Goal: Information Seeking & Learning: Check status

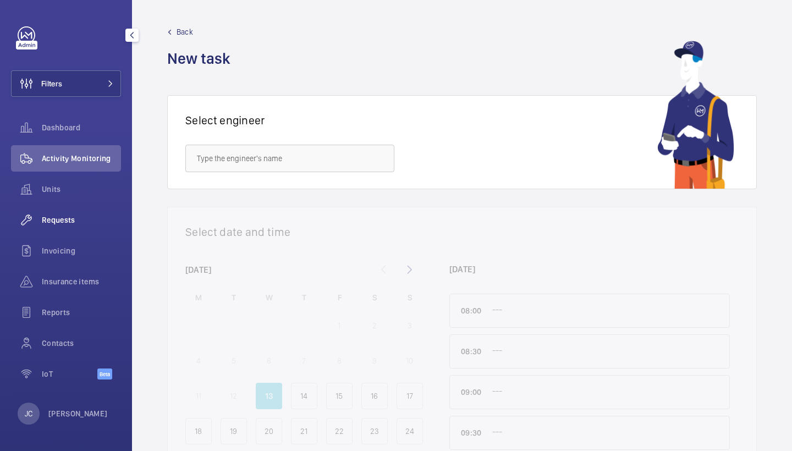
click at [67, 216] on span "Requests" at bounding box center [81, 220] width 79 height 11
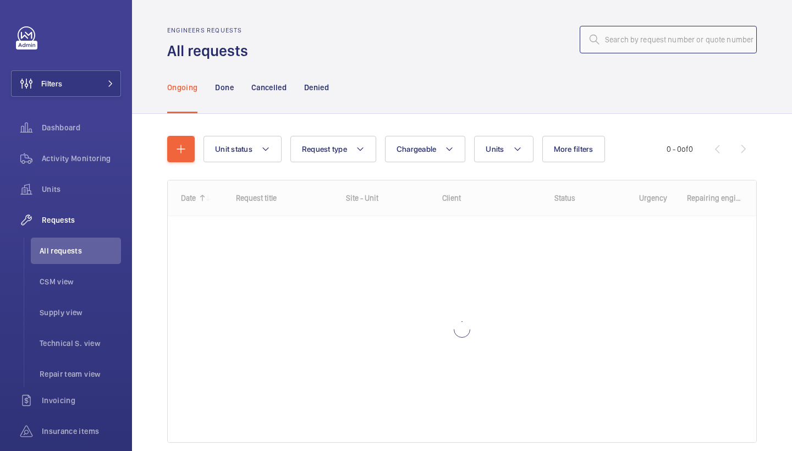
click at [628, 32] on input "text" at bounding box center [668, 40] width 177 height 28
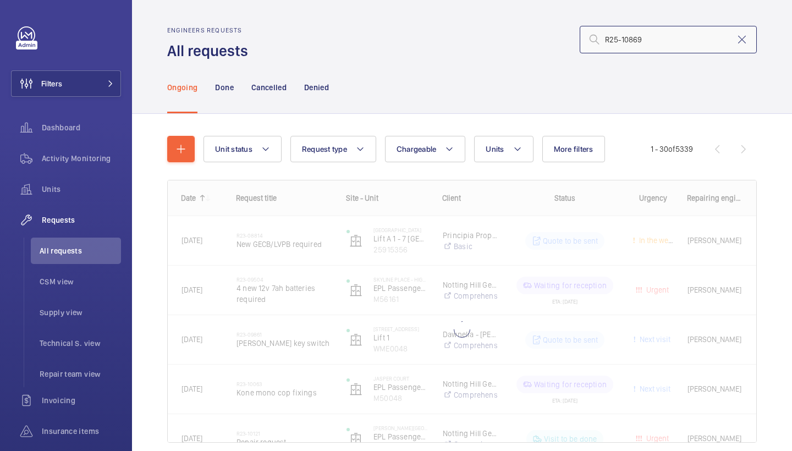
type input "R25-10869"
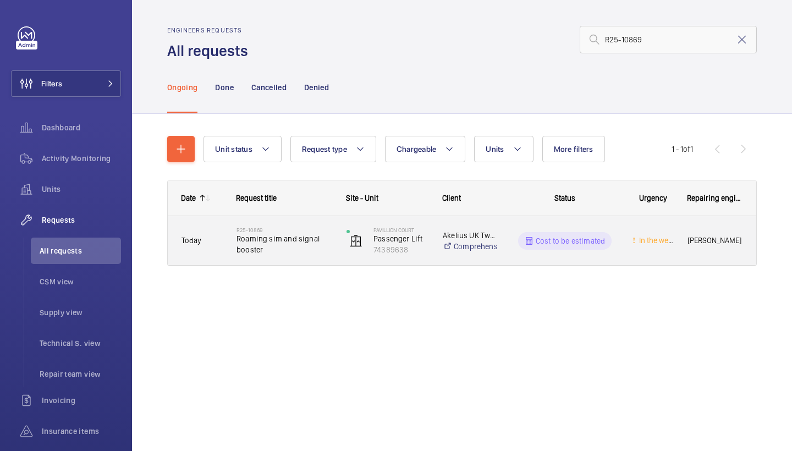
click at [252, 248] on span "Roaming sim and signal booster" at bounding box center [285, 244] width 96 height 22
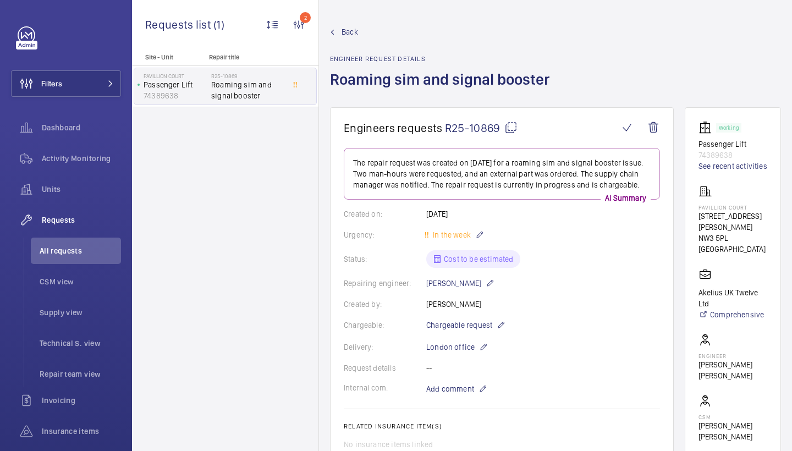
scroll to position [669, 0]
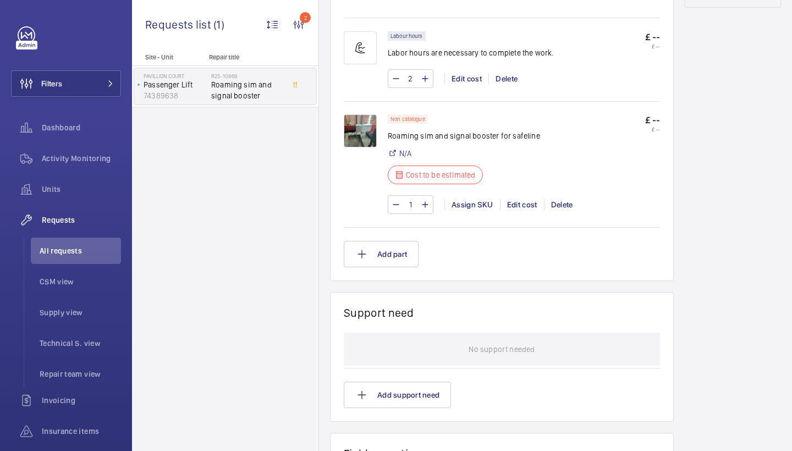
click at [355, 142] on img at bounding box center [360, 130] width 33 height 33
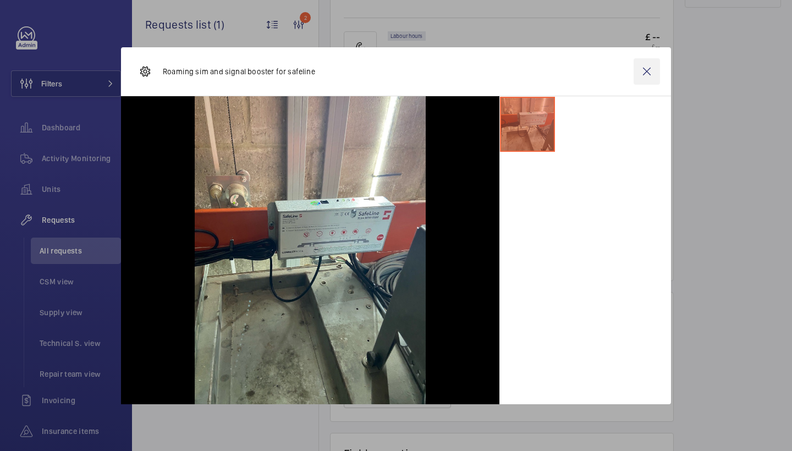
click at [639, 61] on wm-front-icon-button at bounding box center [647, 71] width 26 height 26
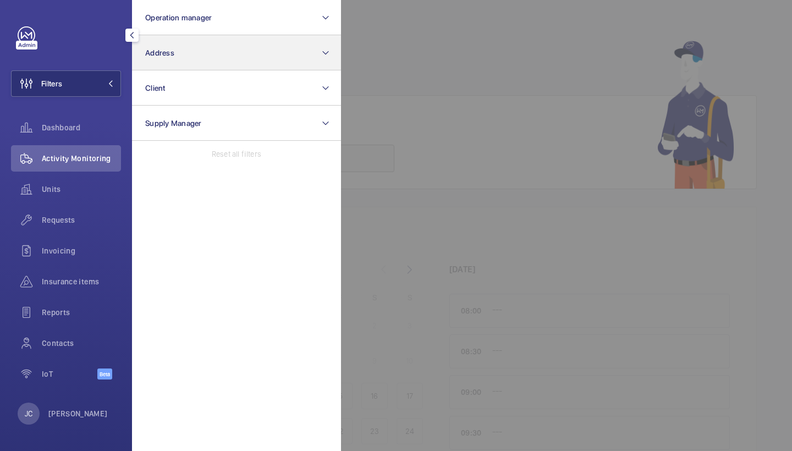
click at [178, 51] on button "Address" at bounding box center [236, 52] width 209 height 35
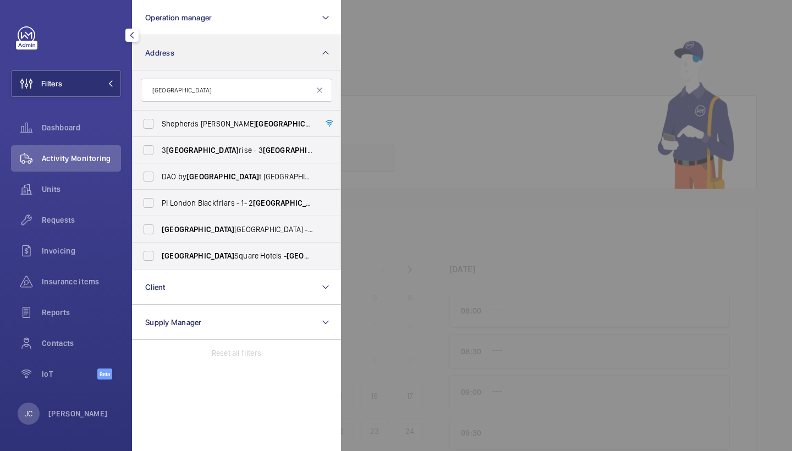
type input "[GEOGRAPHIC_DATA]"
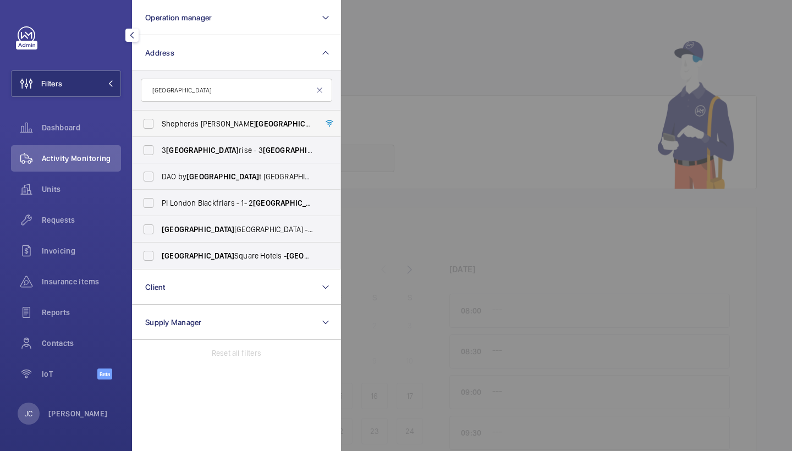
drag, startPoint x: 178, startPoint y: 51, endPoint x: 205, endPoint y: 125, distance: 78.3
click at [205, 125] on span "[GEOGRAPHIC_DATA][PERSON_NAME] - [GEOGRAPHIC_DATA] [GEOGRAPHIC_DATA][PERSON_NAM…" at bounding box center [237, 123] width 151 height 11
click at [160, 125] on input "[GEOGRAPHIC_DATA][PERSON_NAME] - [GEOGRAPHIC_DATA] [GEOGRAPHIC_DATA][PERSON_NAM…" at bounding box center [149, 124] width 22 height 22
checkbox input "true"
click at [85, 212] on div "Requests" at bounding box center [66, 220] width 110 height 26
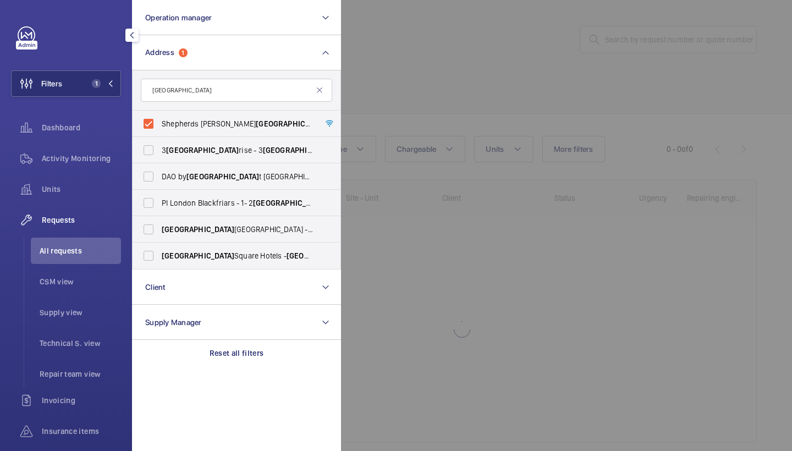
click at [490, 111] on div at bounding box center [737, 225] width 792 height 451
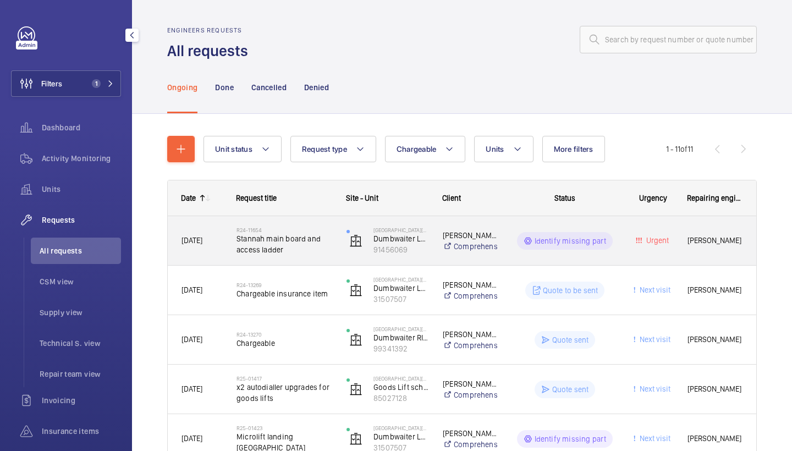
click at [292, 243] on span "Stannah main board and access ladder" at bounding box center [285, 244] width 96 height 22
